Goal: Check status: Check status

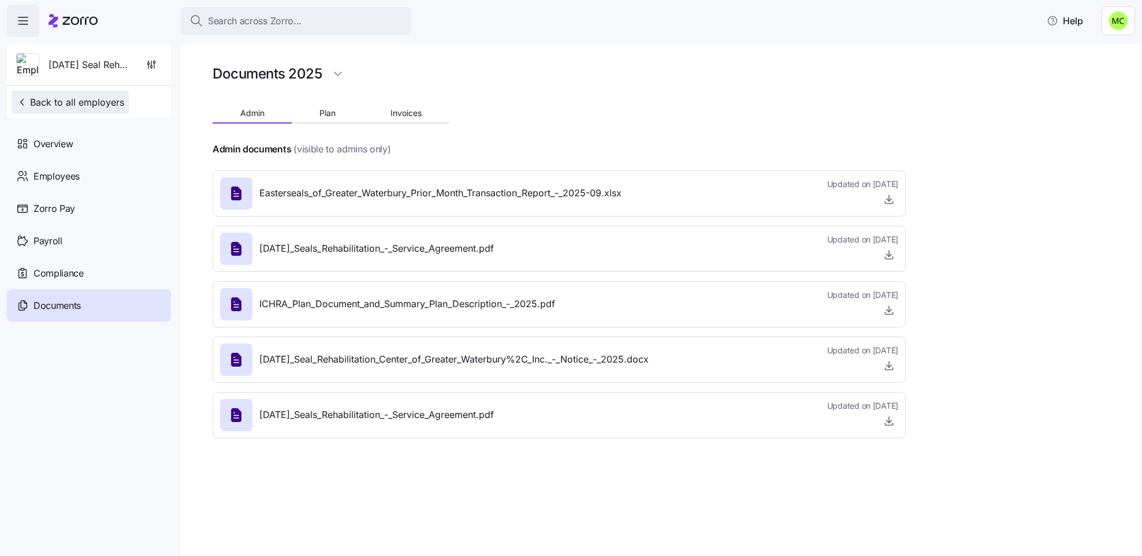
click at [77, 96] on span "Back to all employers" at bounding box center [70, 102] width 108 height 14
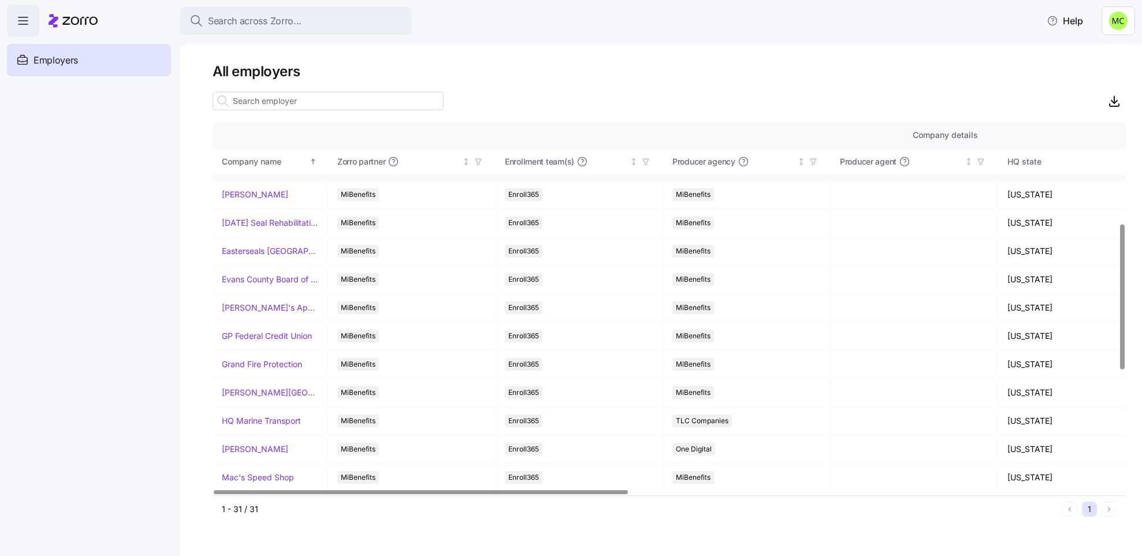
scroll to position [260, 0]
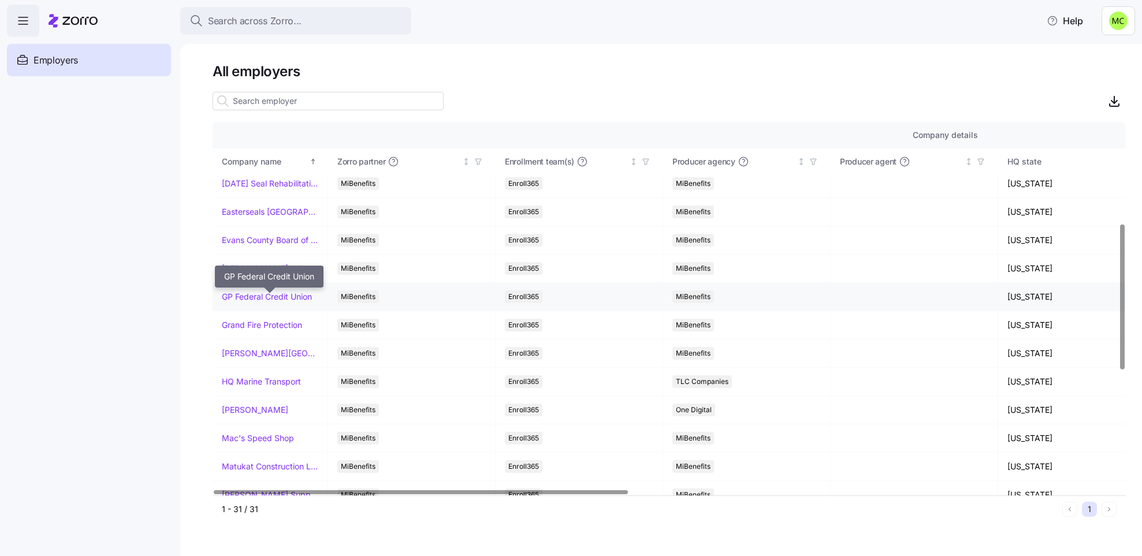
click at [248, 298] on link "GP Federal Credit Union" at bounding box center [267, 297] width 90 height 12
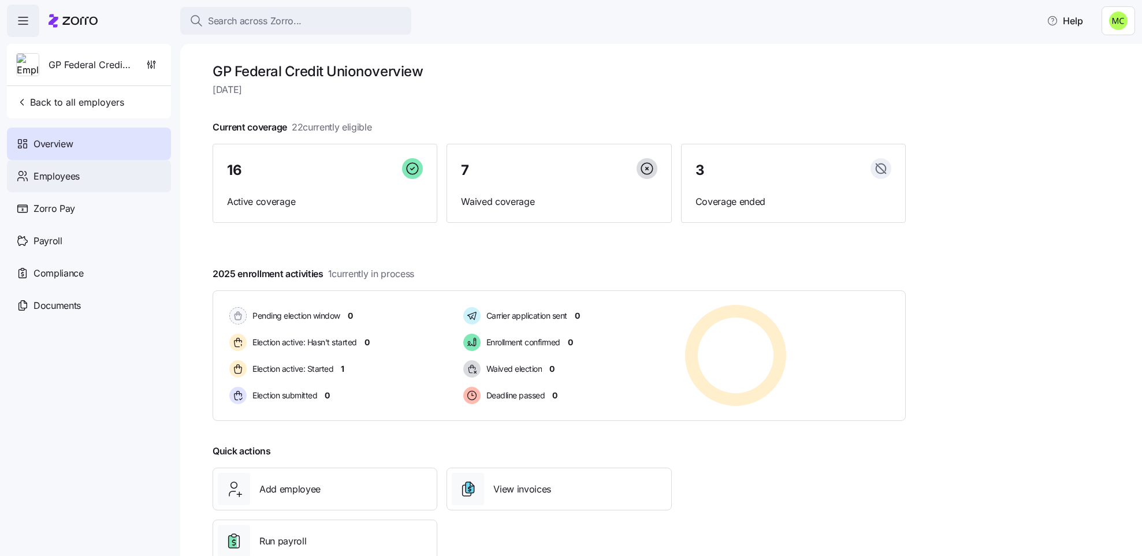
click at [57, 173] on span "Employees" at bounding box center [57, 176] width 46 height 14
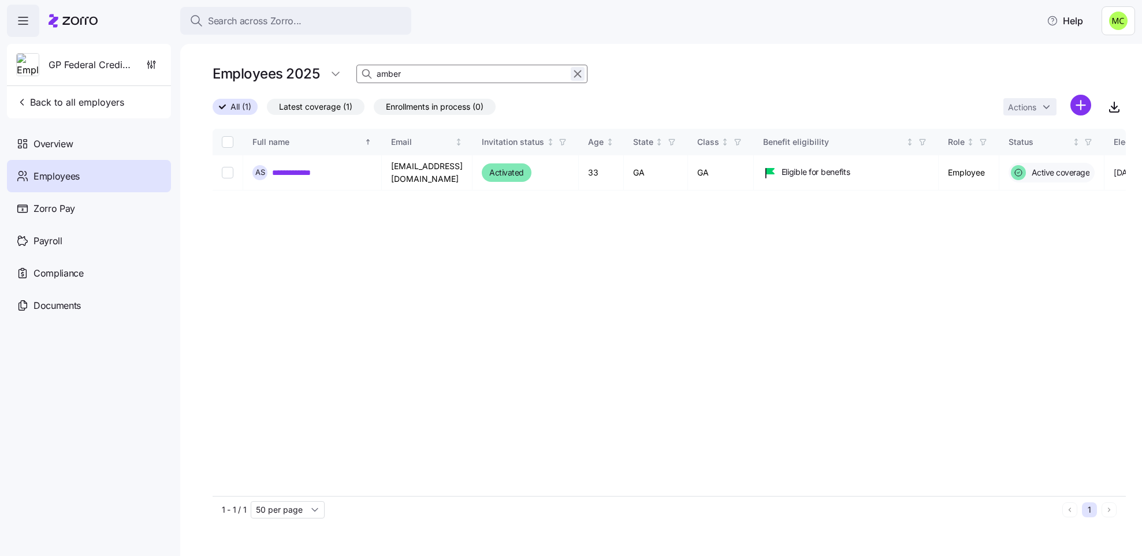
click at [577, 72] on icon "button" at bounding box center [577, 74] width 13 height 14
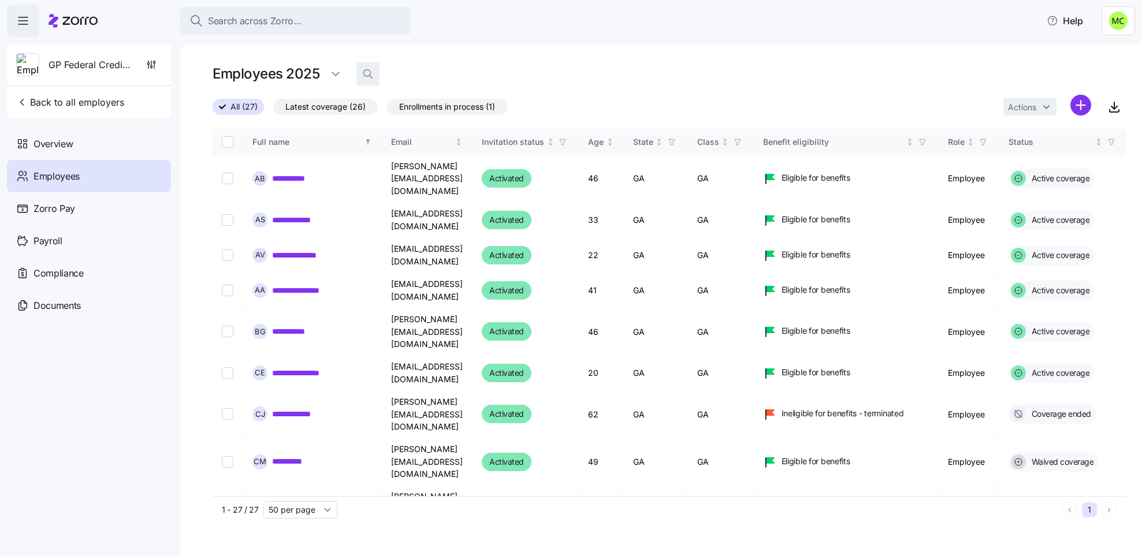
click at [365, 72] on icon "button" at bounding box center [368, 74] width 12 height 12
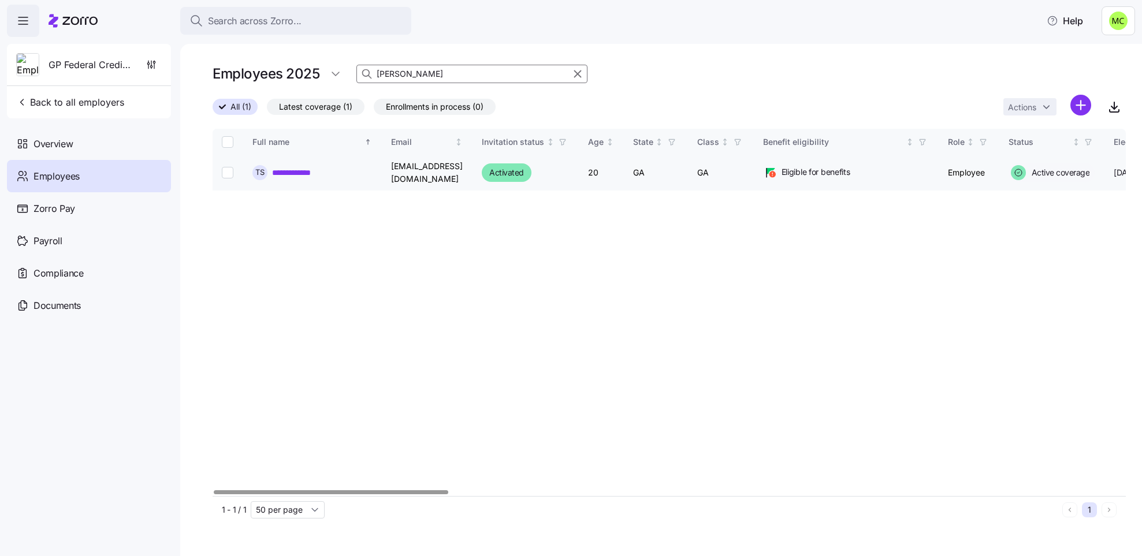
type input "stanley"
click at [300, 170] on link "**********" at bounding box center [299, 173] width 54 height 12
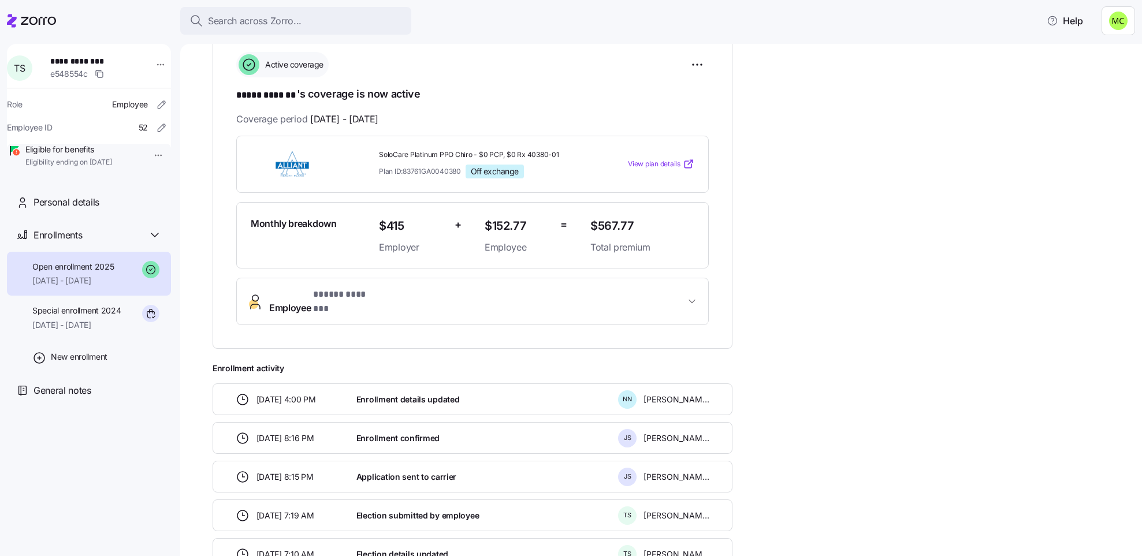
scroll to position [251, 0]
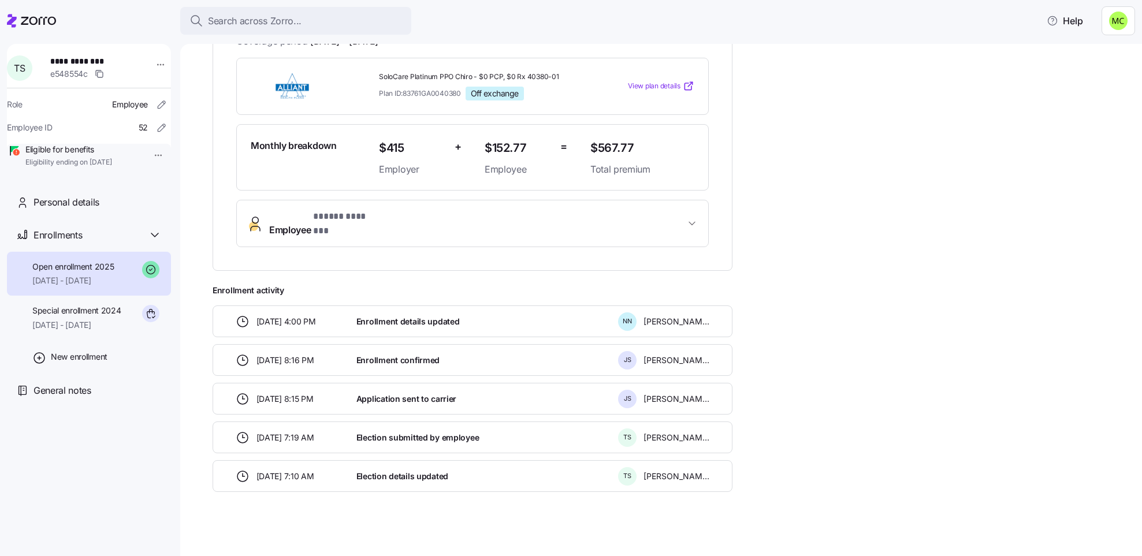
click at [347, 217] on span "* ***** ******* *" at bounding box center [345, 217] width 65 height 14
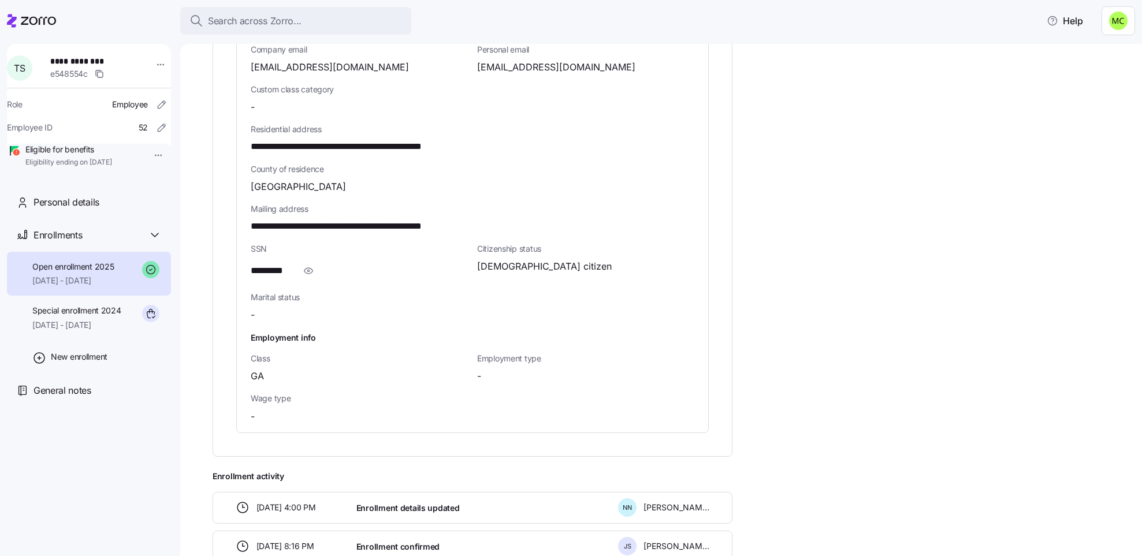
scroll to position [685, 0]
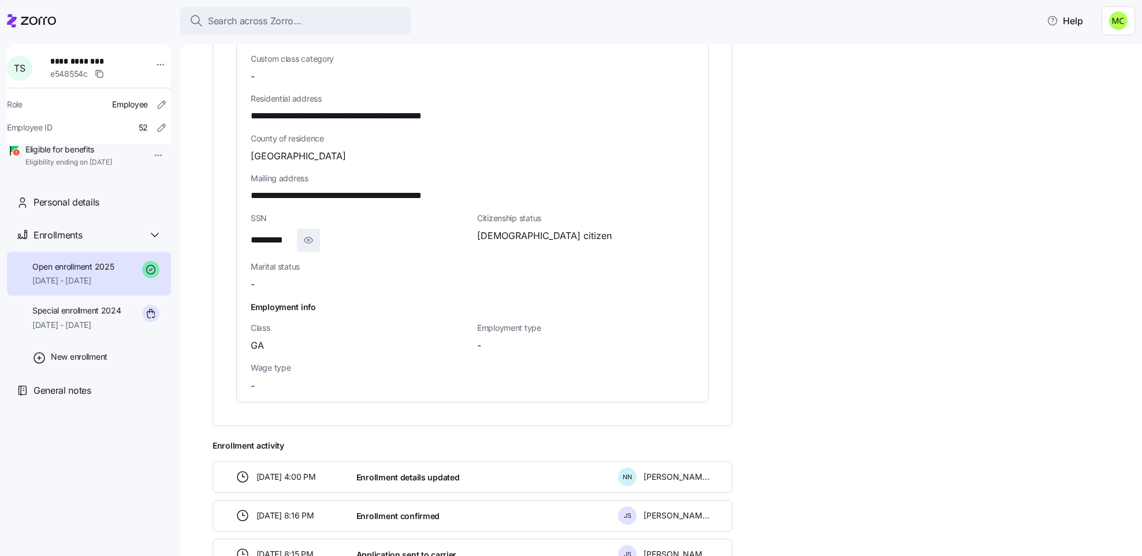
click at [309, 233] on icon "button" at bounding box center [309, 240] width 12 height 14
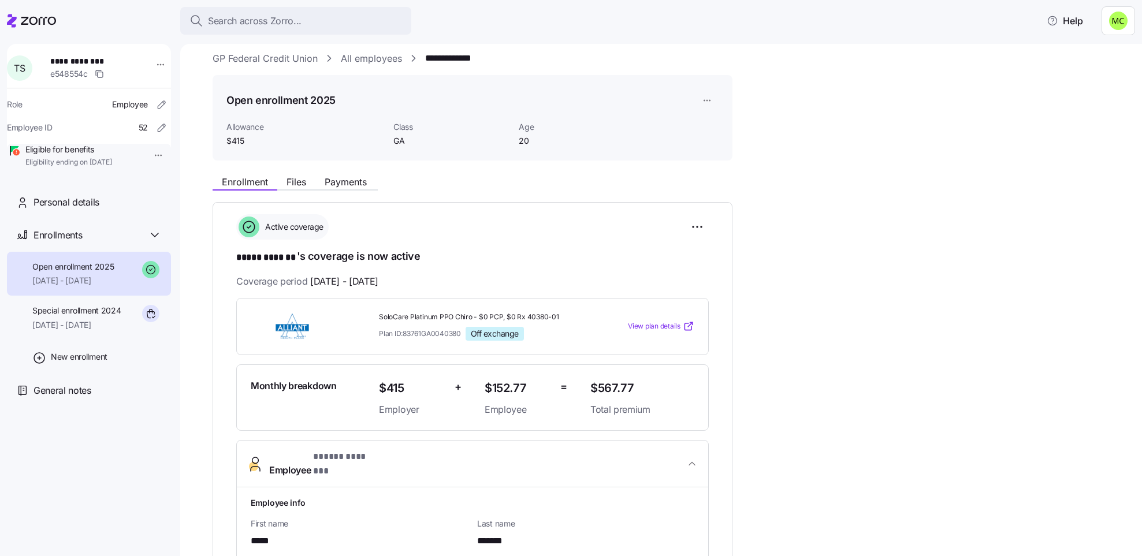
scroll to position [0, 0]
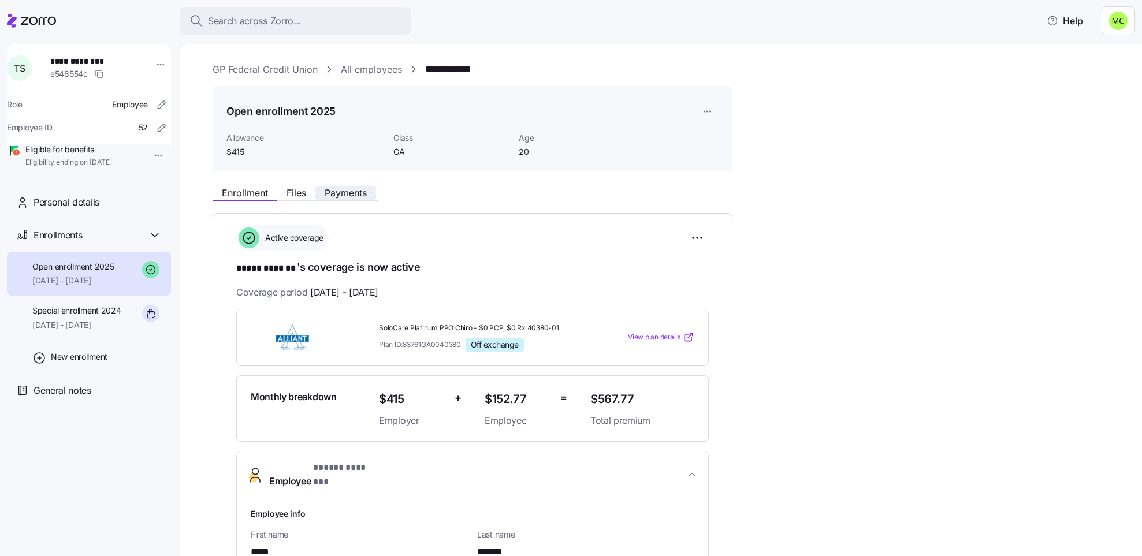
click at [348, 188] on span "Payments" at bounding box center [346, 192] width 42 height 9
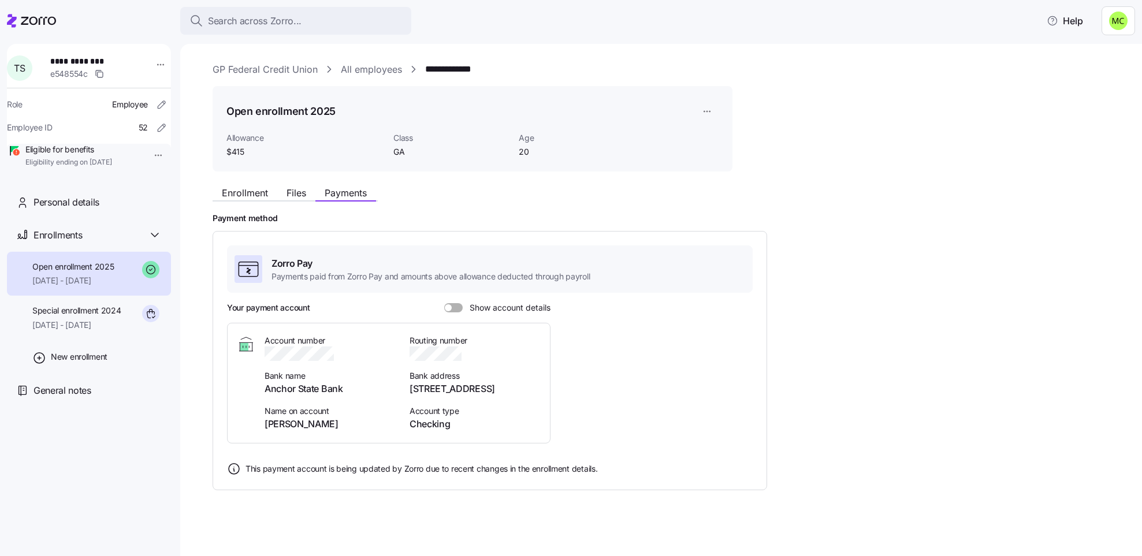
click at [454, 302] on div "Your payment account Show account details" at bounding box center [389, 308] width 324 height 12
click at [456, 306] on span at bounding box center [458, 307] width 12 height 9
click at [444, 303] on input "Show account details" at bounding box center [444, 303] width 0 height 0
click at [262, 189] on span "Enrollment" at bounding box center [245, 192] width 46 height 9
